Goal: Information Seeking & Learning: Learn about a topic

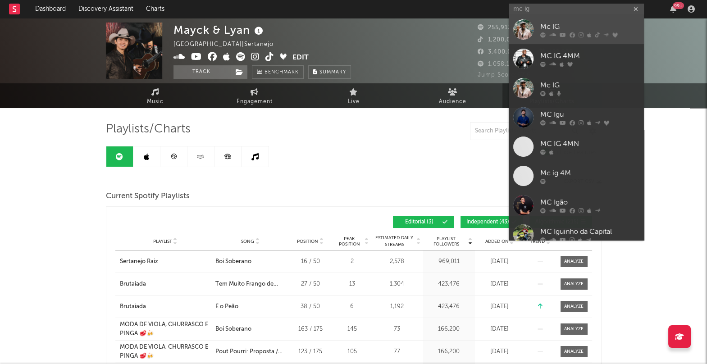
type input "mc ig"
click at [556, 22] on div "Mc IG" at bounding box center [589, 27] width 99 height 11
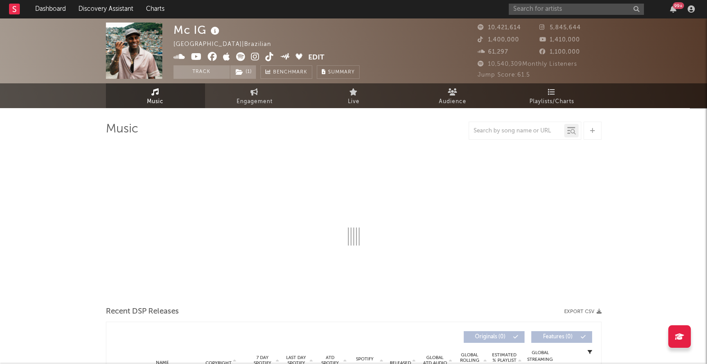
select select "6m"
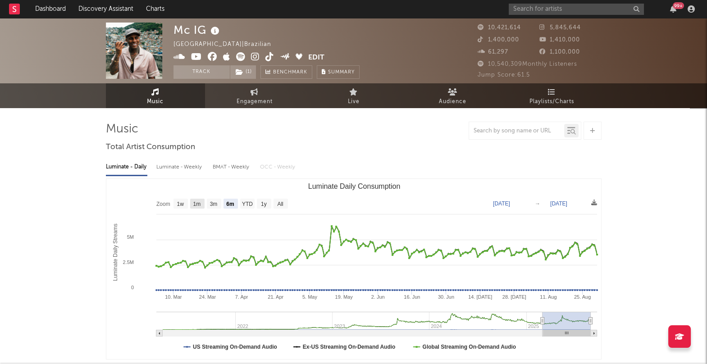
select select "6m"
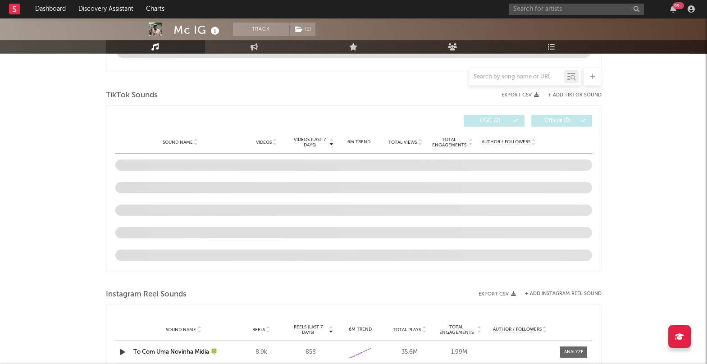
scroll to position [570, 0]
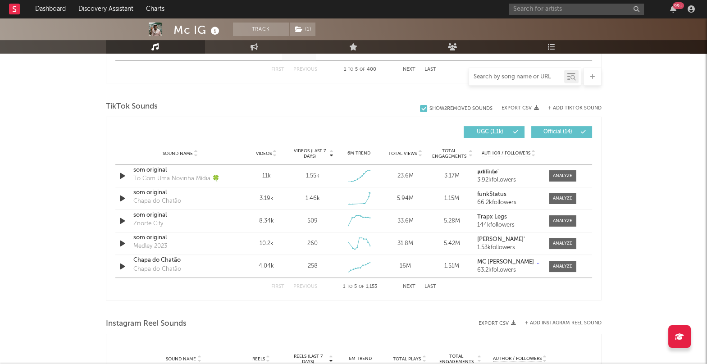
click at [512, 78] on input "text" at bounding box center [516, 76] width 95 height 7
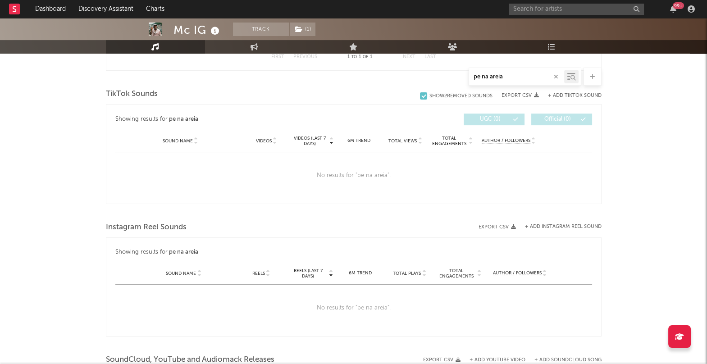
scroll to position [432, 0]
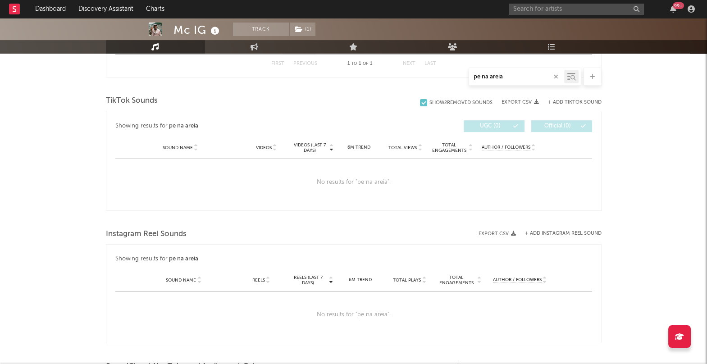
type input "pe na areia"
